Goal: Navigation & Orientation: Find specific page/section

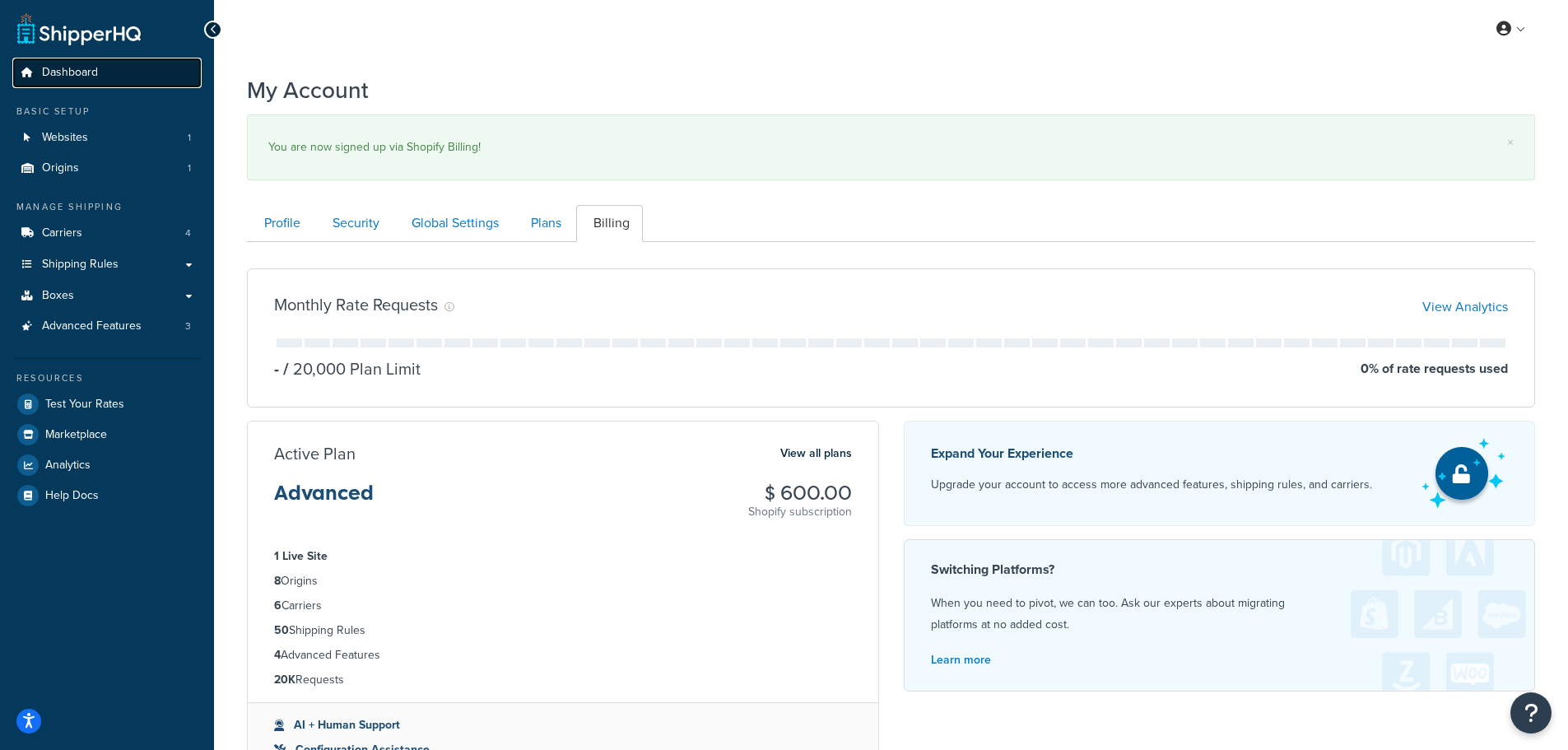
click at [35, 63] on link "Dashboard" at bounding box center [107, 72] width 189 height 30
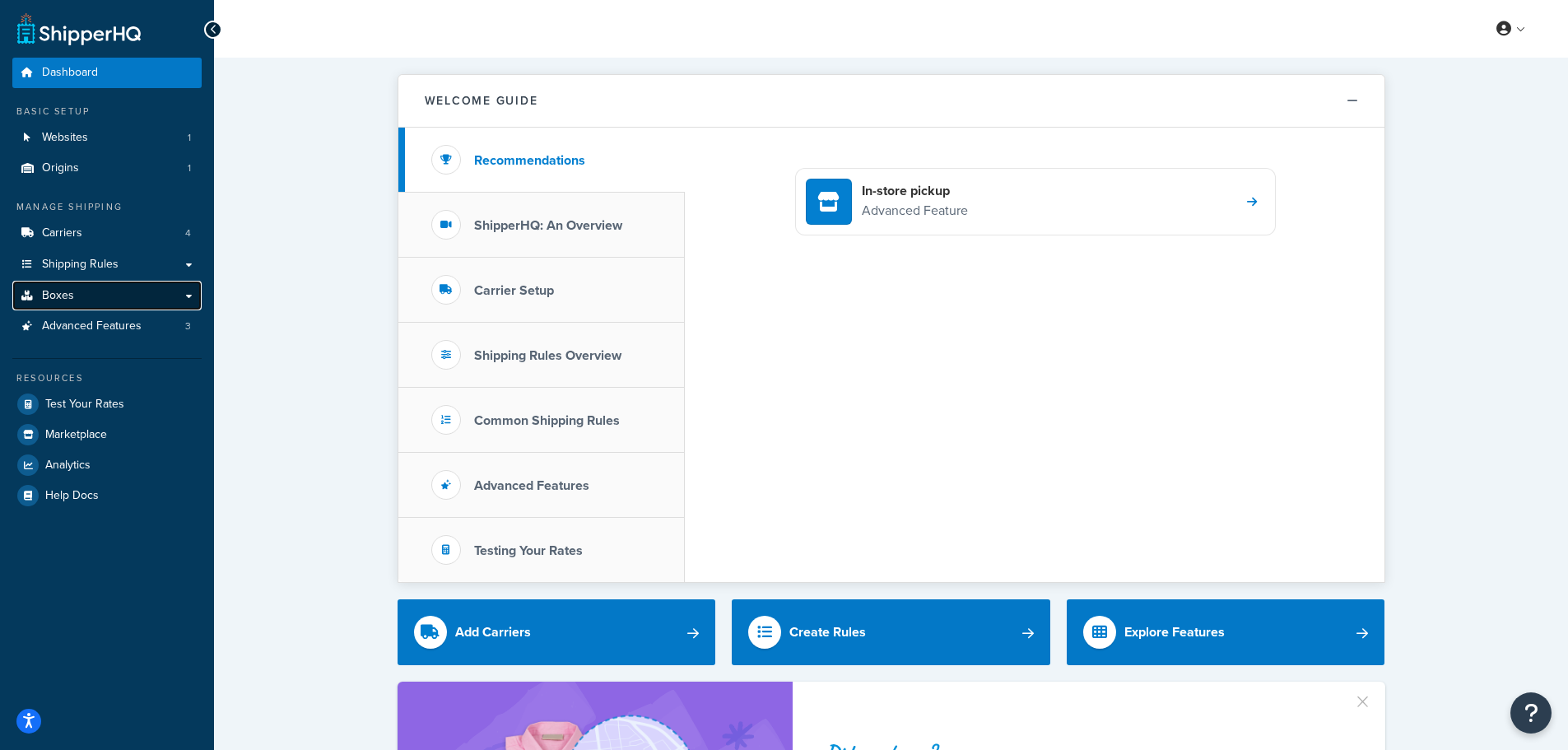
click at [190, 291] on link "Boxes" at bounding box center [107, 296] width 189 height 30
